Goal: Information Seeking & Learning: Compare options

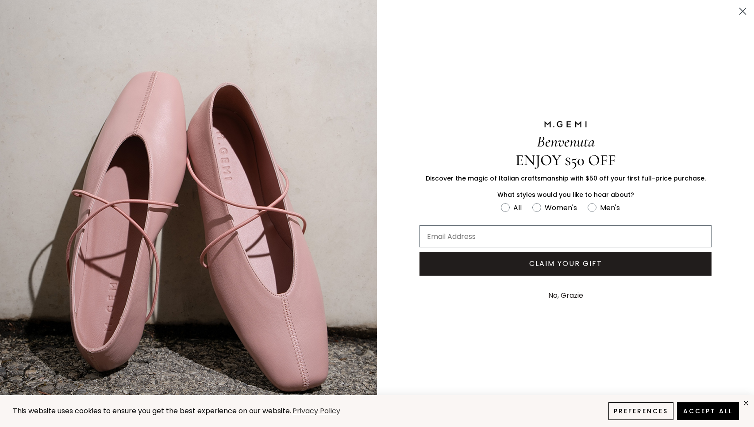
scroll to position [15, 0]
click at [627, 342] on div "Benvenuta ENJOY $50 OFF Discover the magic of Italian craftsmanship with $50 of…" at bounding box center [565, 213] width 345 height 427
click at [560, 295] on button "No, Grazie" at bounding box center [566, 295] width 44 height 22
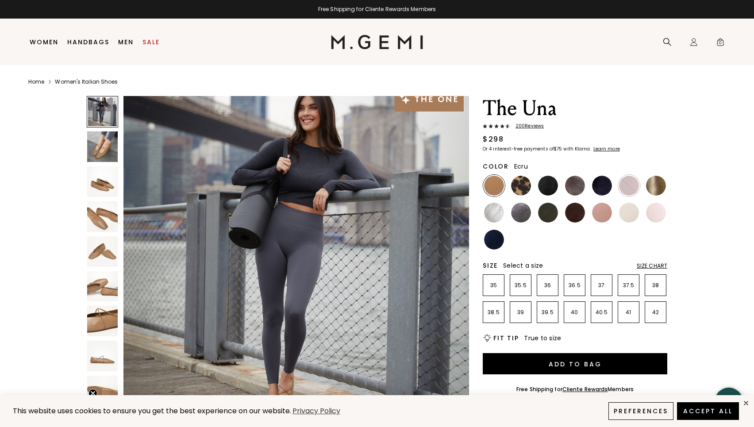
click at [626, 211] on img at bounding box center [629, 213] width 20 height 20
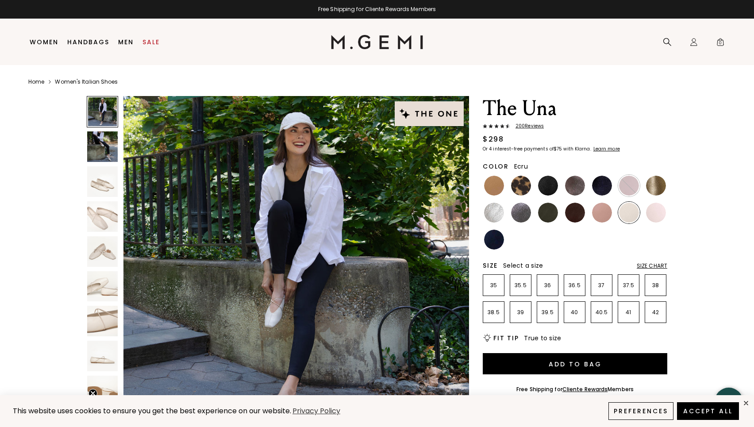
click at [104, 183] on img at bounding box center [102, 181] width 31 height 31
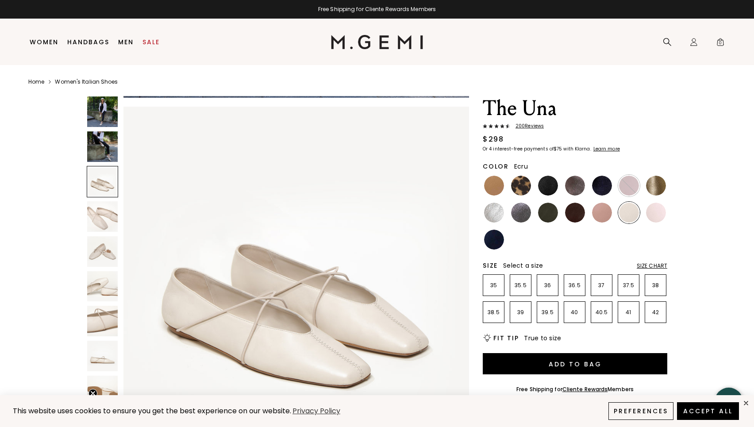
scroll to position [709, 0]
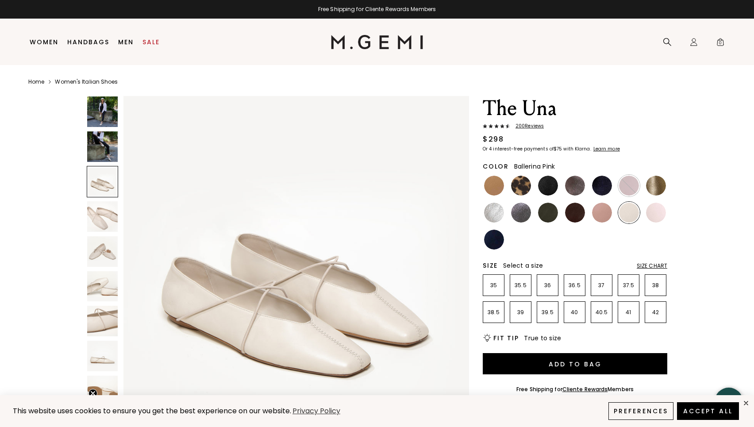
click at [658, 207] on img at bounding box center [656, 213] width 20 height 20
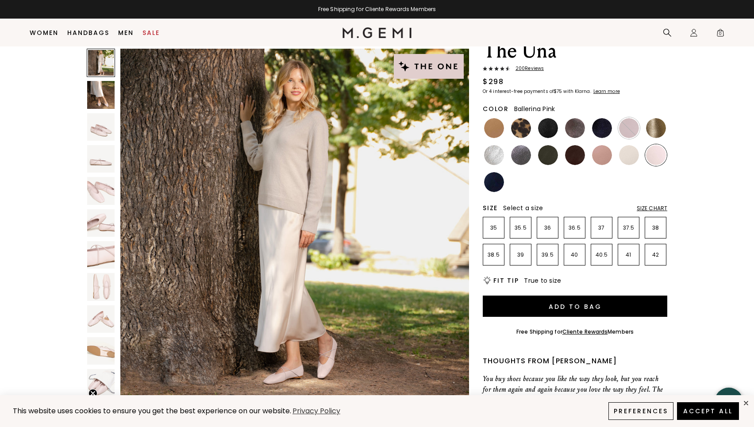
scroll to position [40, 0]
click at [493, 153] on img at bounding box center [494, 155] width 20 height 20
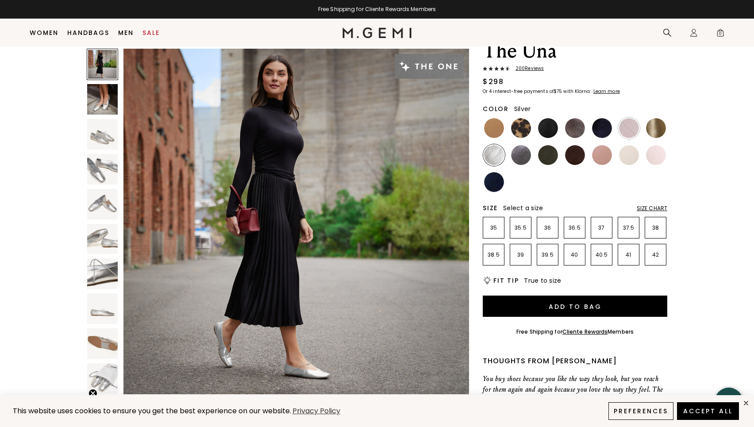
click at [104, 165] on img at bounding box center [102, 169] width 31 height 31
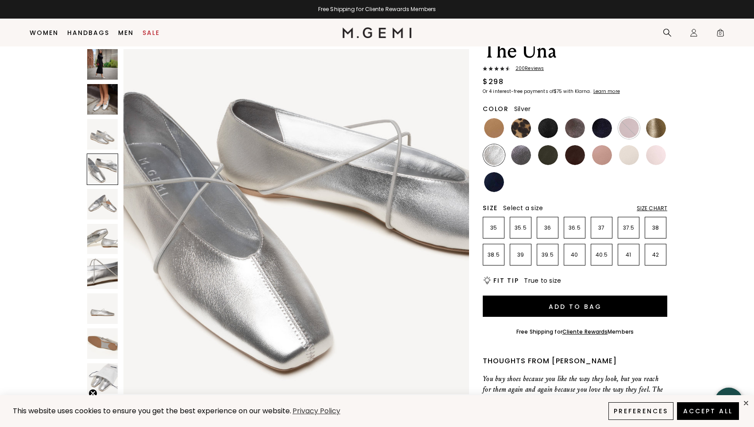
scroll to position [1063, 0]
click at [515, 154] on img at bounding box center [521, 155] width 20 height 20
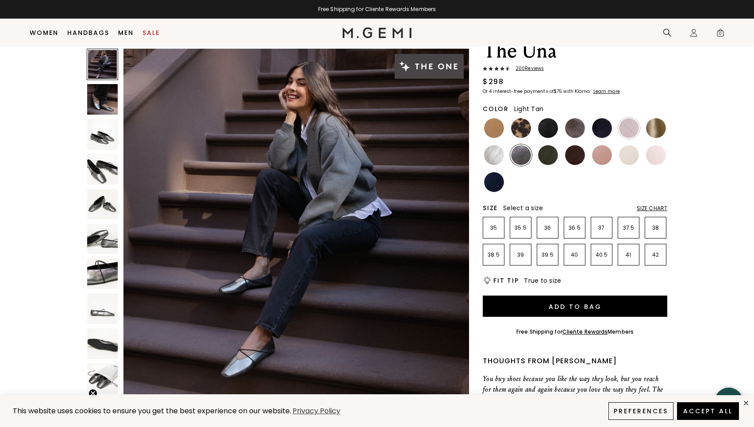
click at [492, 129] on img at bounding box center [494, 128] width 20 height 20
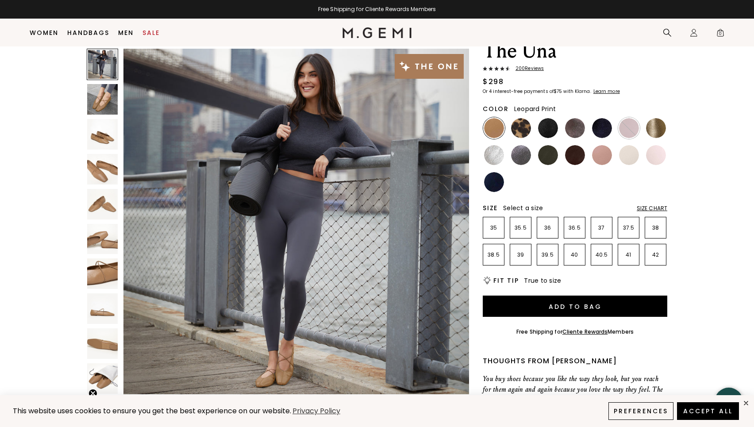
click at [526, 122] on img at bounding box center [521, 128] width 20 height 20
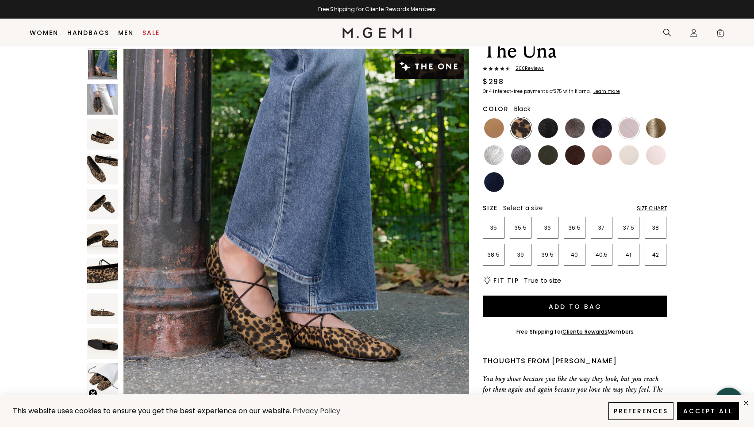
click at [545, 131] on img at bounding box center [548, 128] width 20 height 20
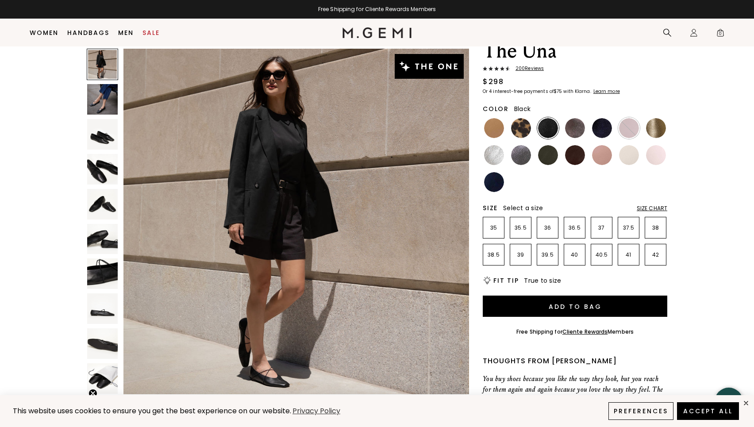
click at [563, 131] on ul at bounding box center [575, 155] width 184 height 76
click at [574, 126] on img at bounding box center [575, 128] width 20 height 20
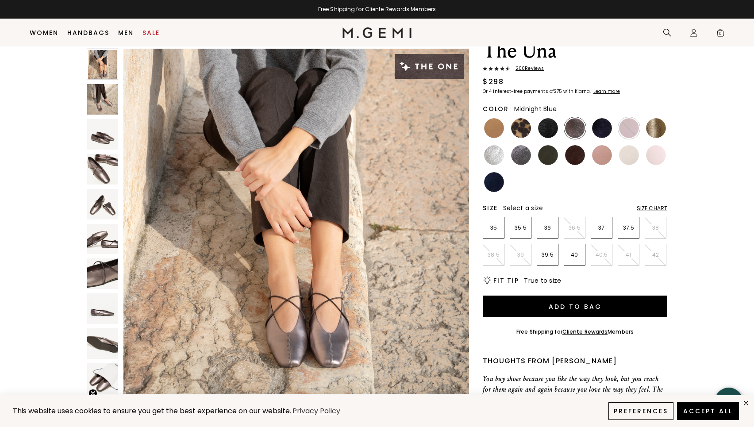
click at [610, 127] on img at bounding box center [602, 128] width 20 height 20
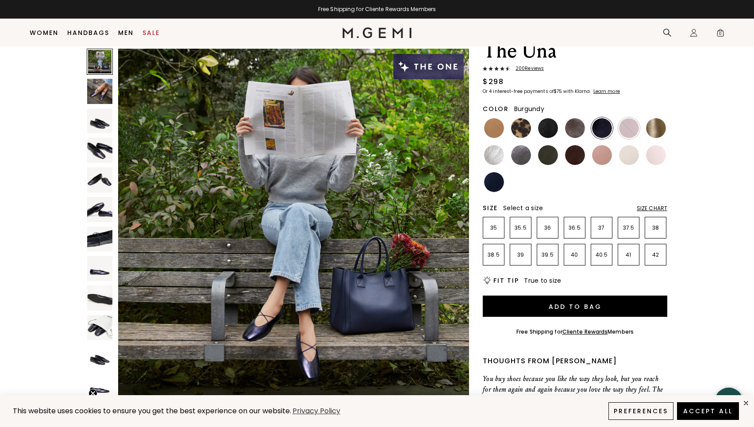
click at [636, 122] on img at bounding box center [629, 128] width 20 height 20
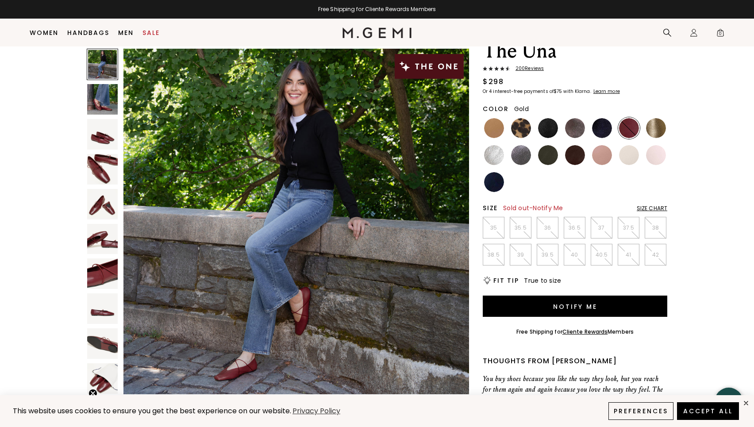
click at [655, 127] on img at bounding box center [656, 128] width 20 height 20
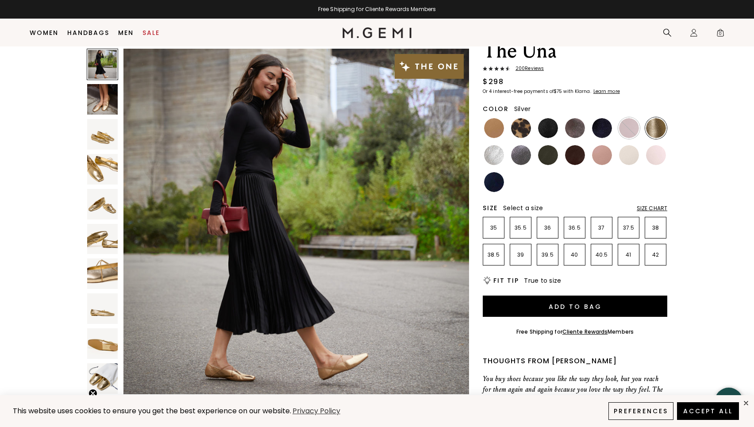
click at [491, 163] on img at bounding box center [494, 155] width 20 height 20
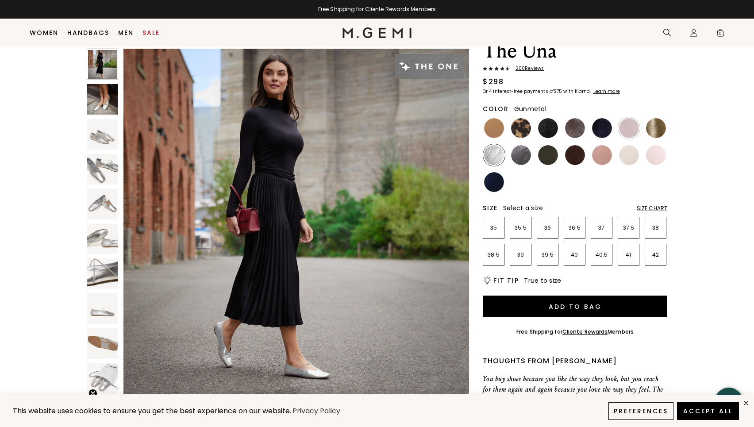
click at [518, 161] on img at bounding box center [521, 155] width 20 height 20
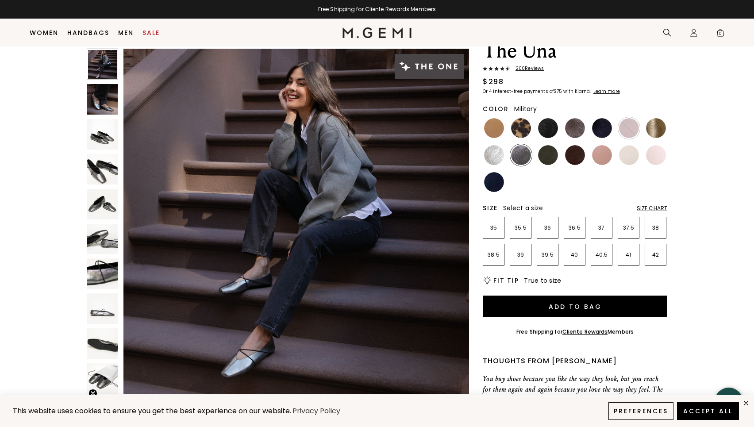
click at [546, 159] on img at bounding box center [548, 155] width 20 height 20
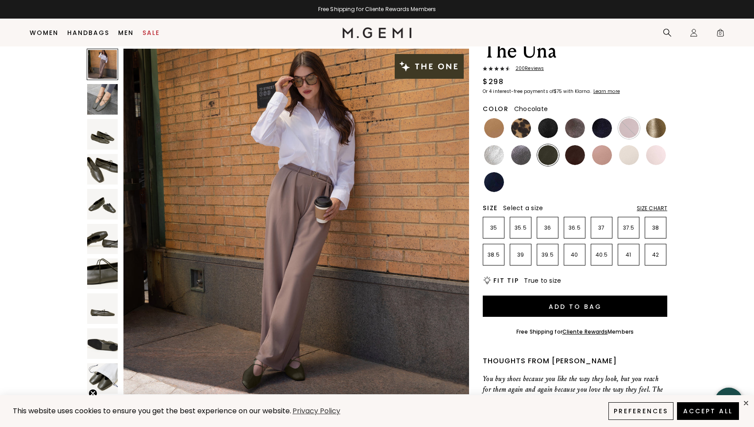
click at [566, 160] on img at bounding box center [575, 155] width 20 height 20
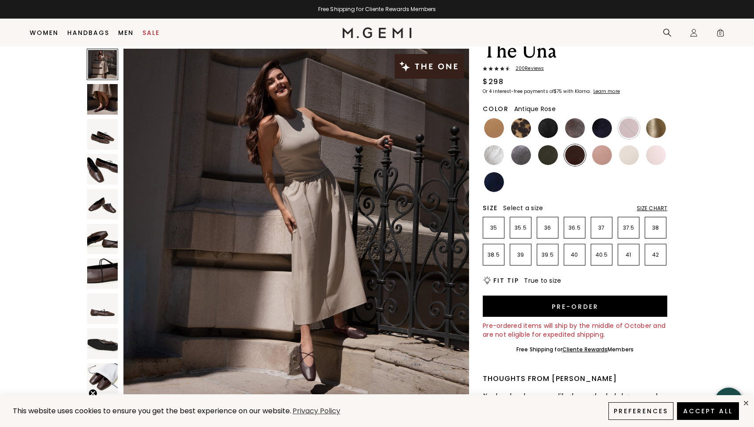
click at [602, 160] on img at bounding box center [602, 155] width 20 height 20
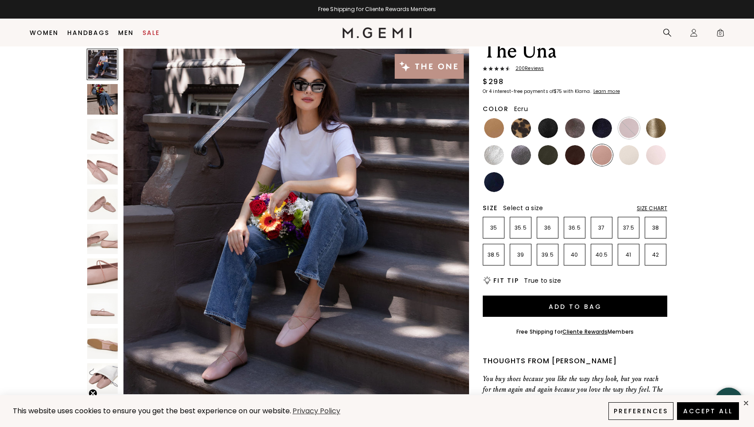
click at [632, 156] on img at bounding box center [629, 155] width 20 height 20
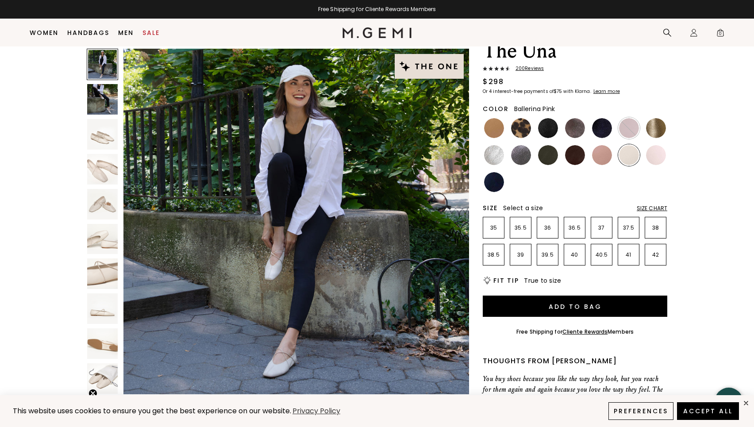
click at [657, 155] on img at bounding box center [656, 155] width 20 height 20
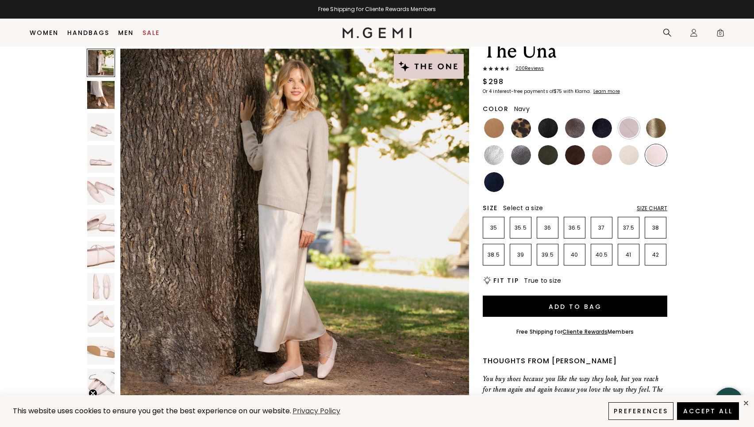
click at [490, 180] on img at bounding box center [494, 182] width 20 height 20
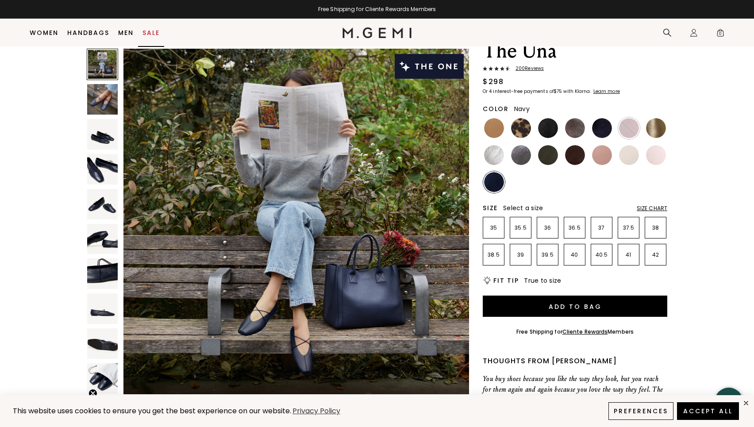
click at [151, 34] on link "Sale" at bounding box center [150, 32] width 17 height 7
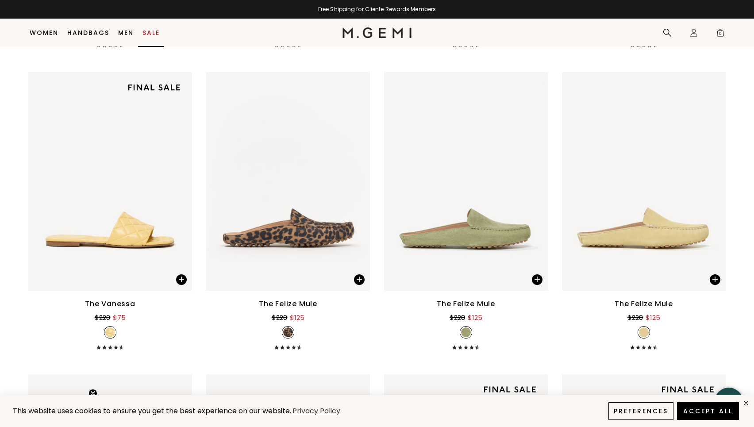
scroll to position [893, 0]
click at [535, 180] on img at bounding box center [536, 181] width 8 height 8
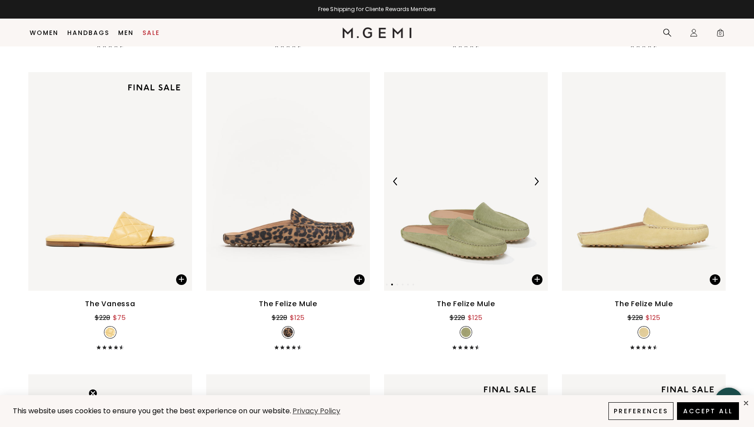
click at [535, 180] on img at bounding box center [536, 181] width 8 height 8
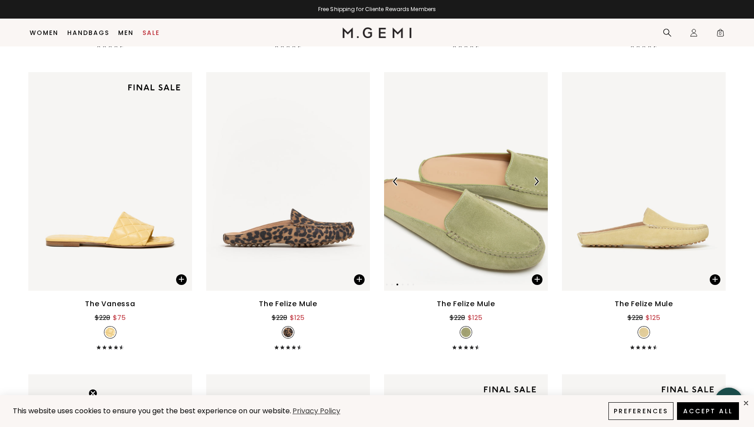
click at [535, 180] on img at bounding box center [536, 181] width 8 height 8
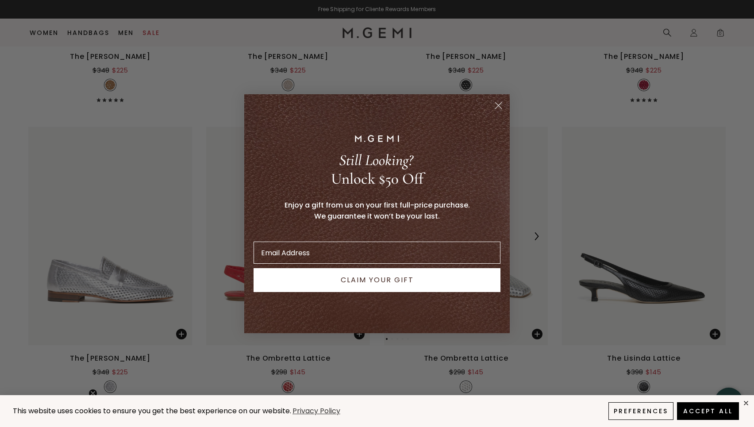
scroll to position [2350, 0]
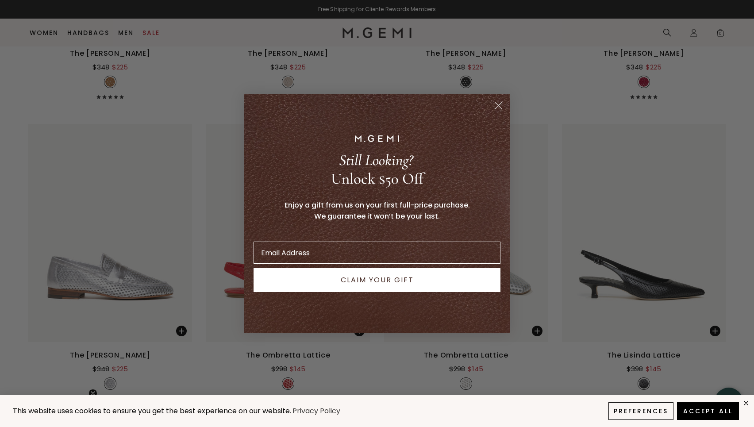
click at [498, 104] on circle "Close dialog" at bounding box center [498, 105] width 15 height 15
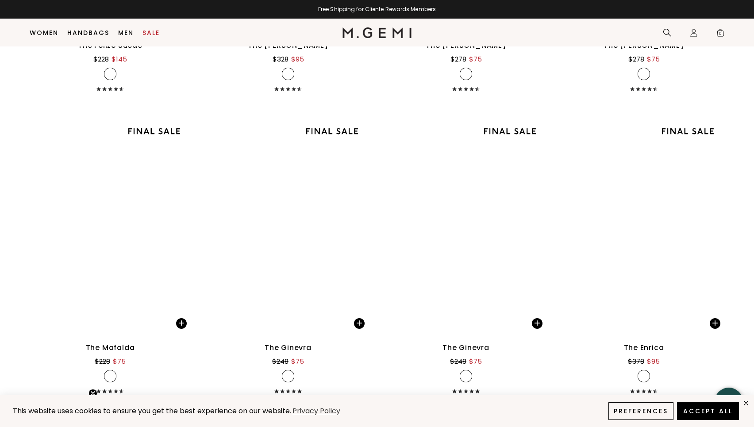
scroll to position [4571, 0]
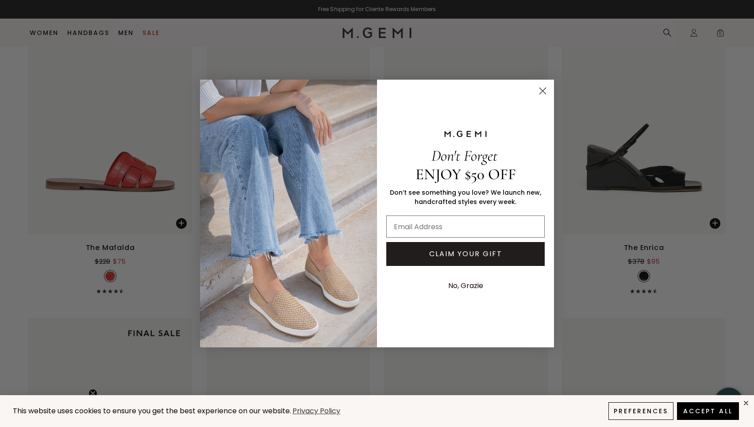
click at [544, 88] on circle "Close dialog" at bounding box center [542, 91] width 15 height 15
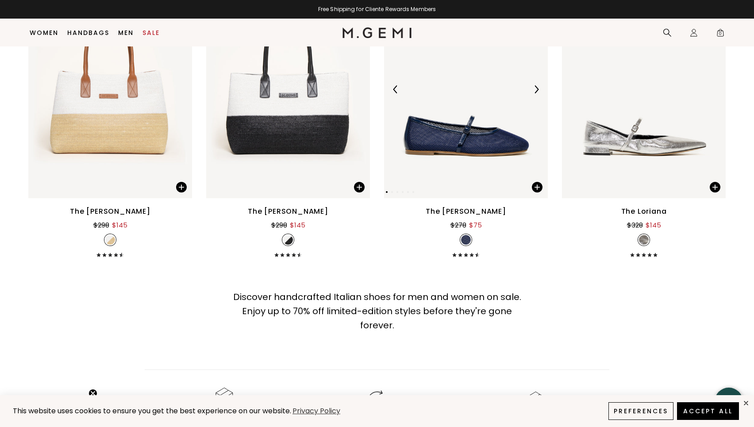
scroll to position [6419, 0]
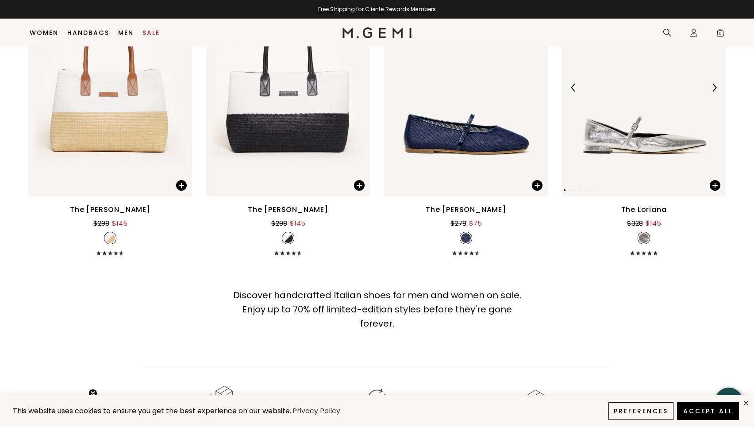
click at [658, 132] on img at bounding box center [644, 87] width 164 height 218
click at [630, 156] on img at bounding box center [644, 87] width 164 height 218
click at [711, 84] on img at bounding box center [714, 88] width 8 height 8
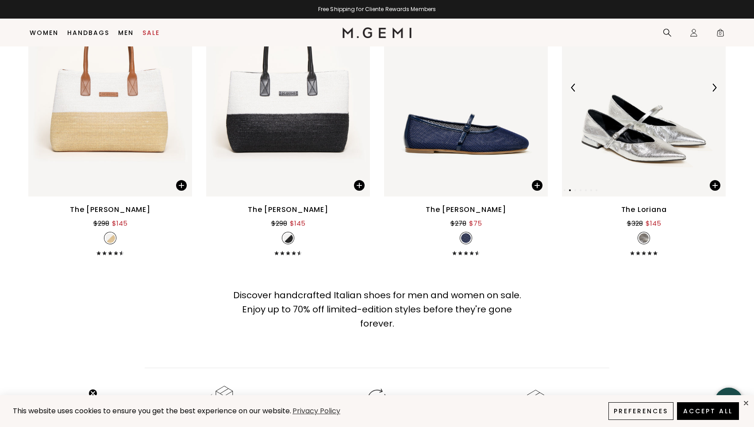
click at [711, 84] on img at bounding box center [714, 88] width 8 height 8
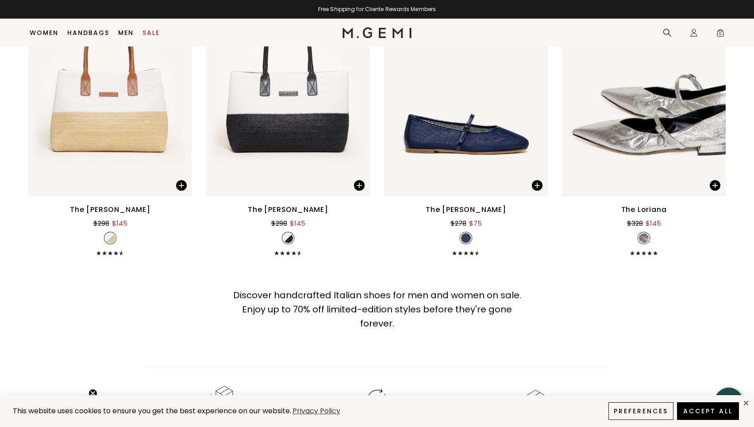
click at [581, 276] on div "Discover handcrafted Italian shoes for men and women on sale. Enjoy up to 70% o…" at bounding box center [377, 297] width 754 height 66
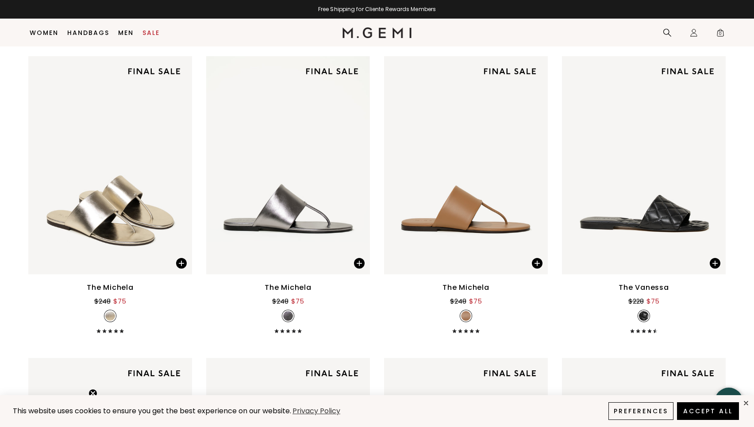
scroll to position [146, 0]
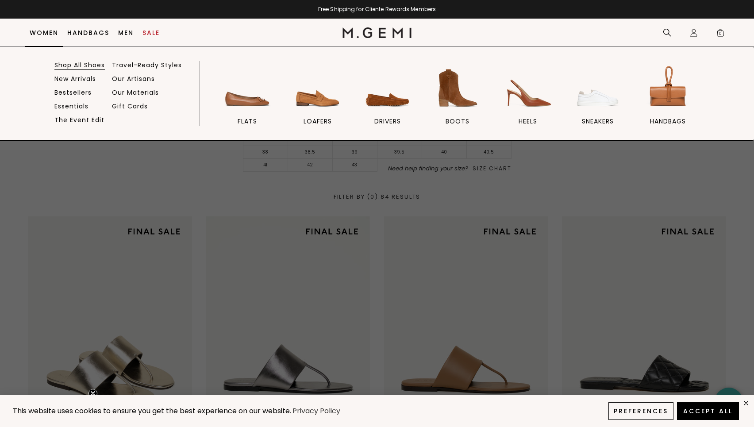
click at [72, 68] on link "Shop All Shoes" at bounding box center [79, 65] width 50 height 8
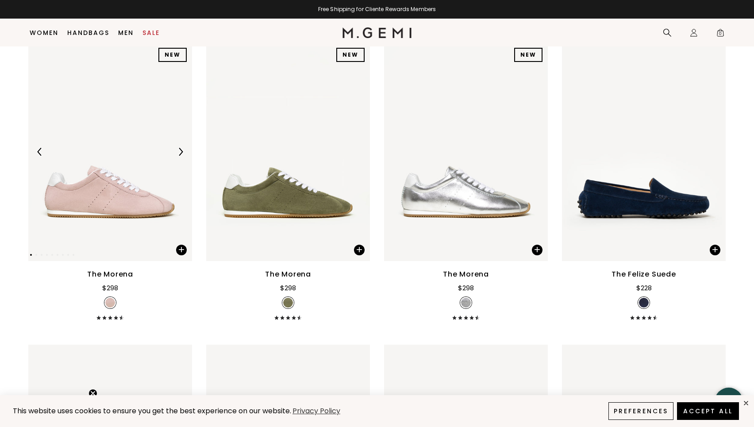
scroll to position [1335, 0]
click at [355, 156] on img at bounding box center [358, 152] width 8 height 8
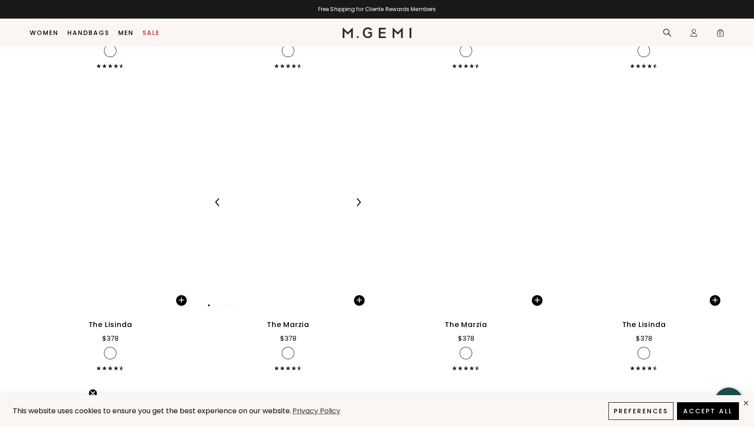
scroll to position [6723, 0]
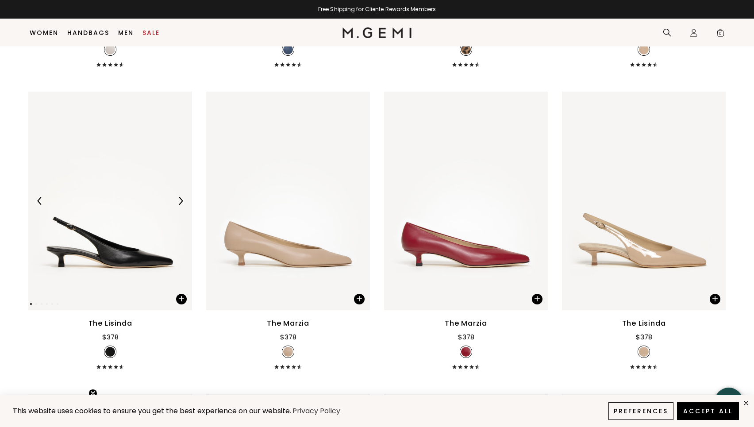
click at [182, 205] on img at bounding box center [180, 201] width 8 height 8
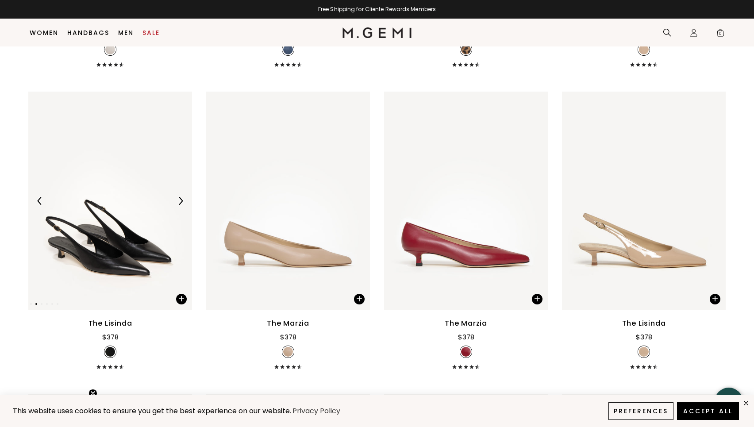
click at [182, 205] on img at bounding box center [180, 201] width 8 height 8
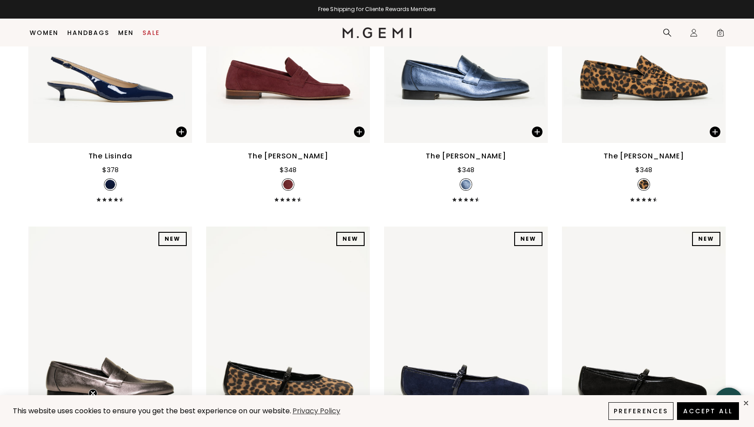
scroll to position [8164, 0]
